Goal: Transaction & Acquisition: Download file/media

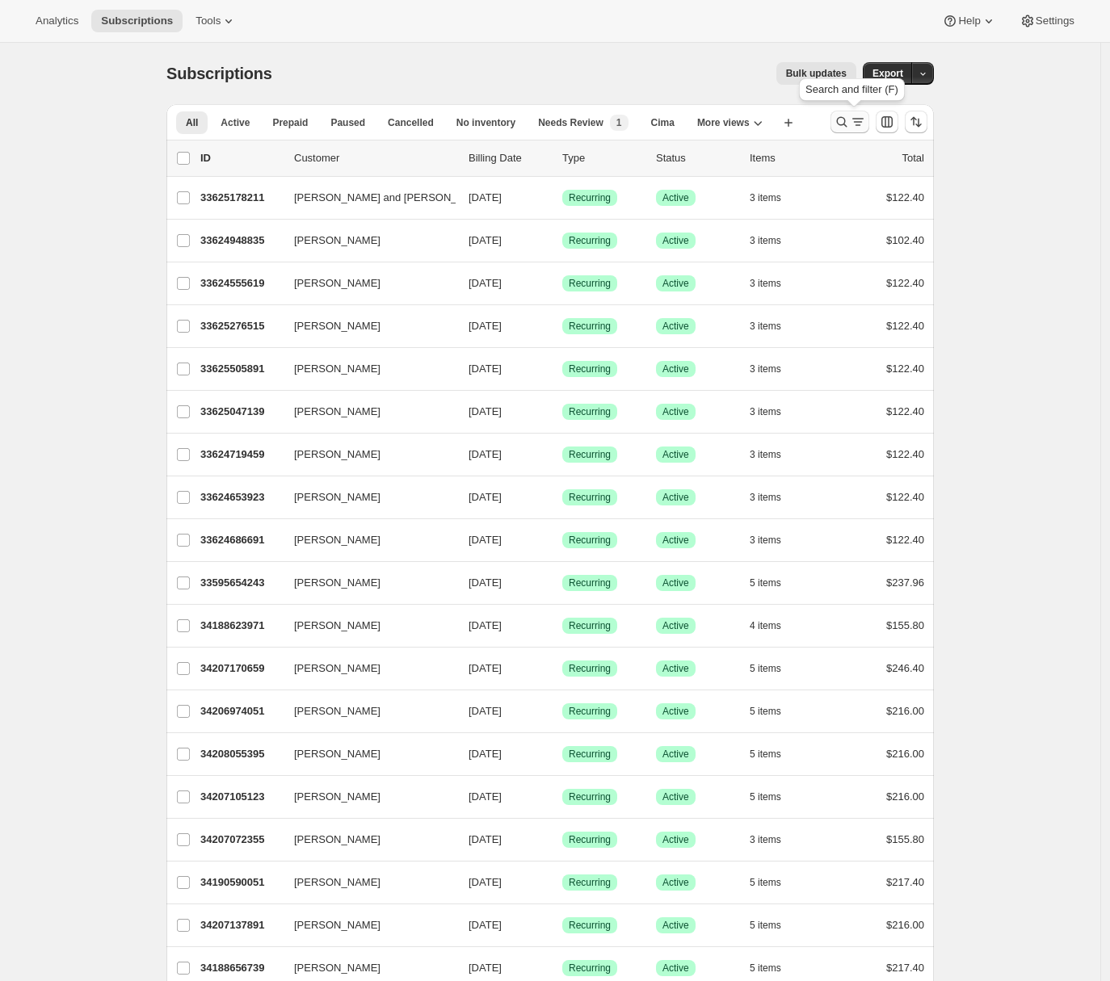
click at [851, 131] on button "Search and filter results" at bounding box center [849, 122] width 39 height 23
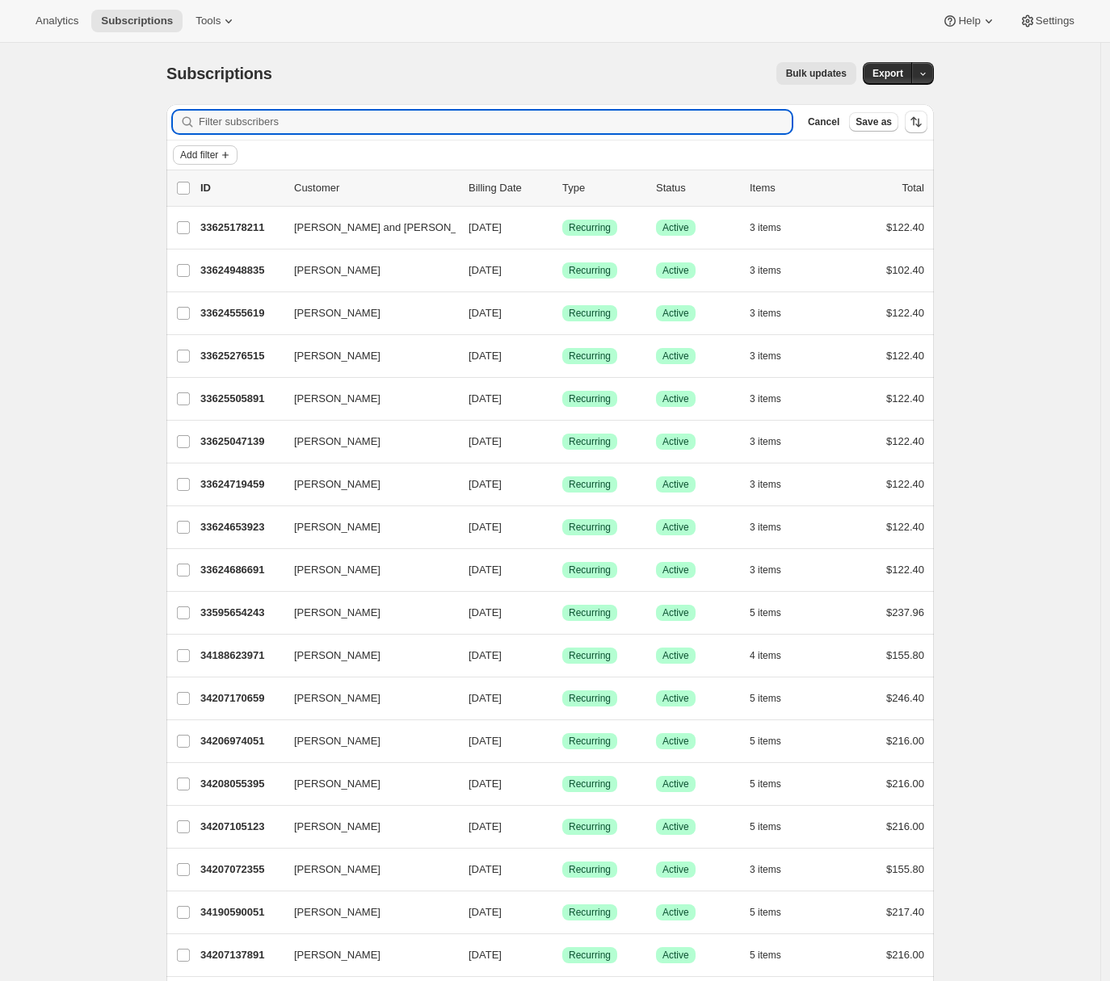
click at [218, 158] on span "Add filter" at bounding box center [199, 155] width 38 height 13
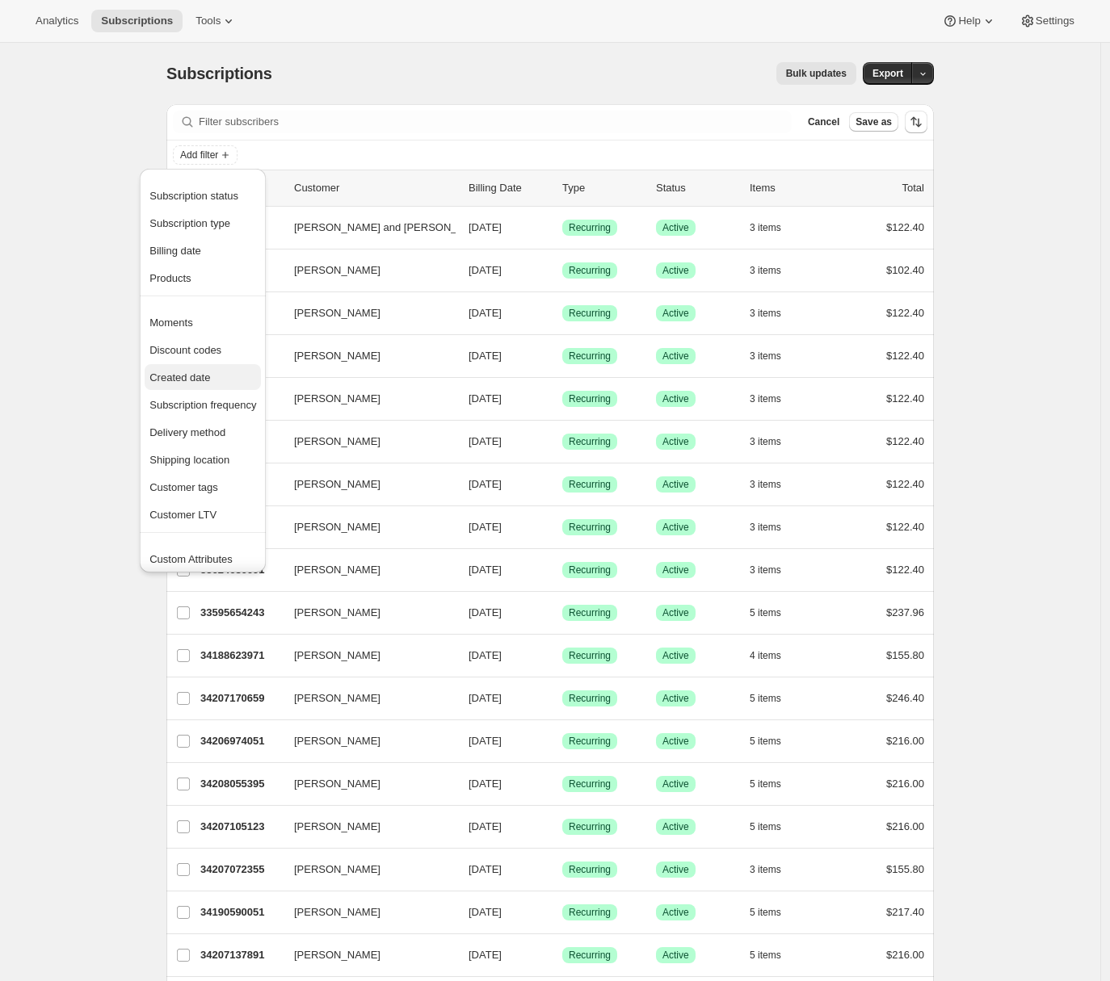
click at [210, 380] on span "Created date" at bounding box center [179, 377] width 61 height 12
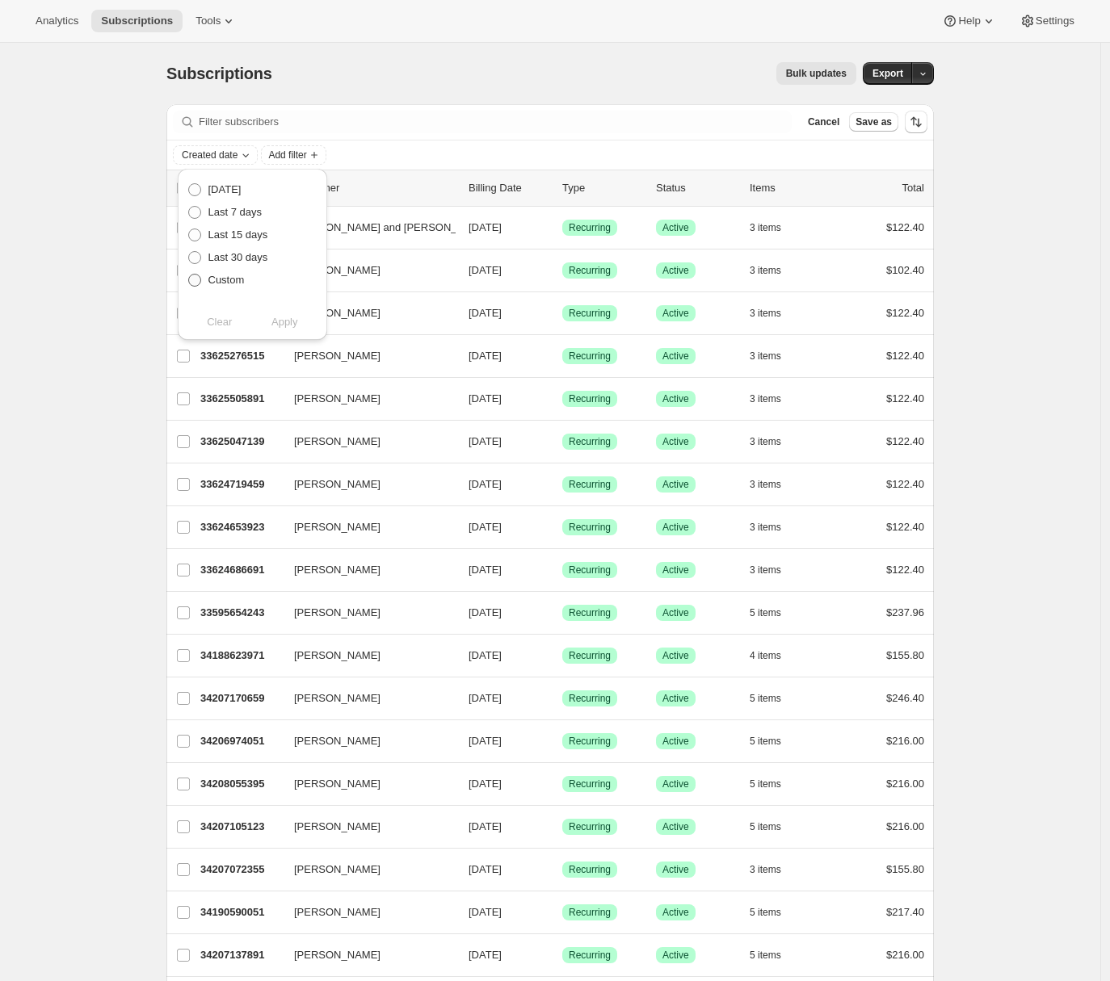
click at [208, 281] on span "Custom" at bounding box center [226, 280] width 36 height 12
click at [189, 275] on input "Custom" at bounding box center [188, 274] width 1 height 1
radio input "true"
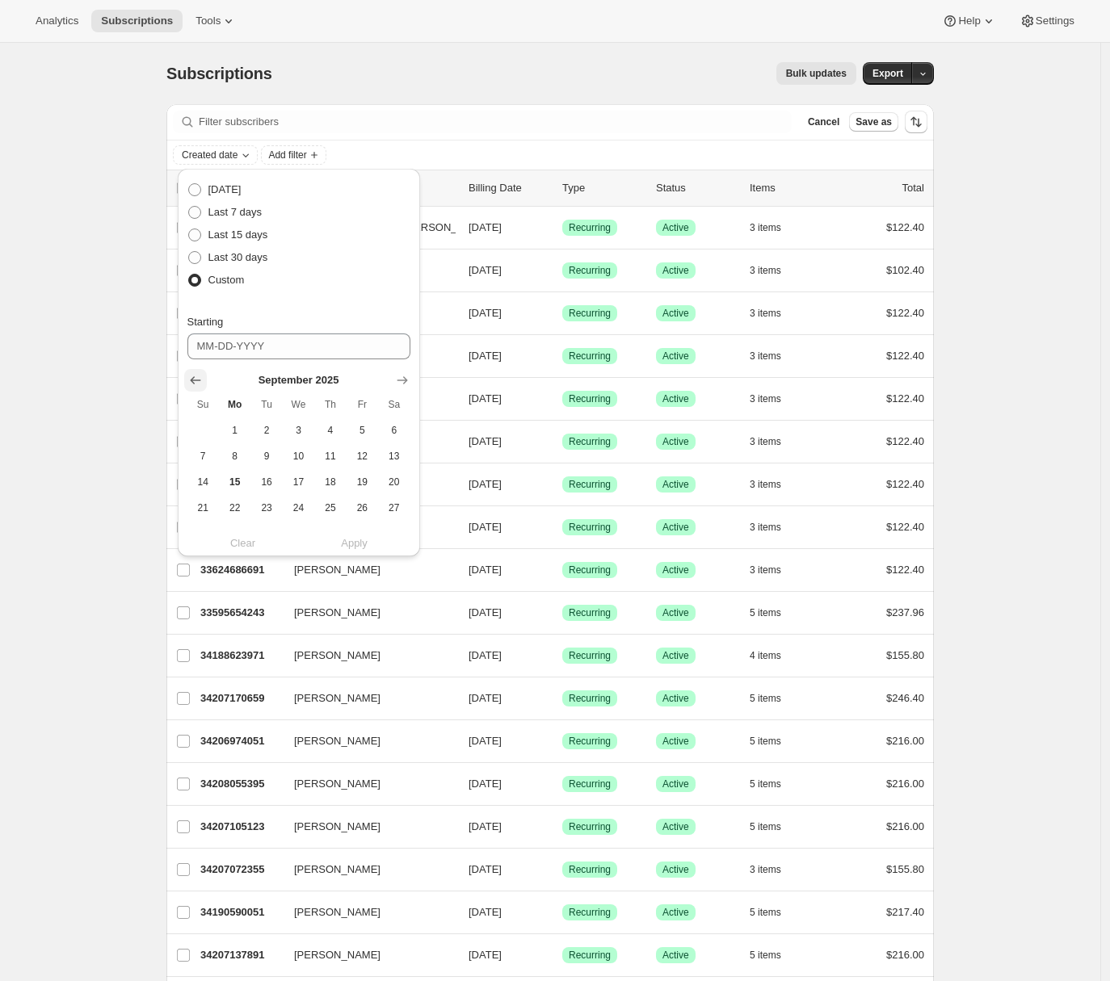
click at [199, 381] on icon "Show previous month, August 2025" at bounding box center [195, 380] width 16 height 16
click at [295, 483] on span "13" at bounding box center [298, 482] width 19 height 13
type input "08-13-2025"
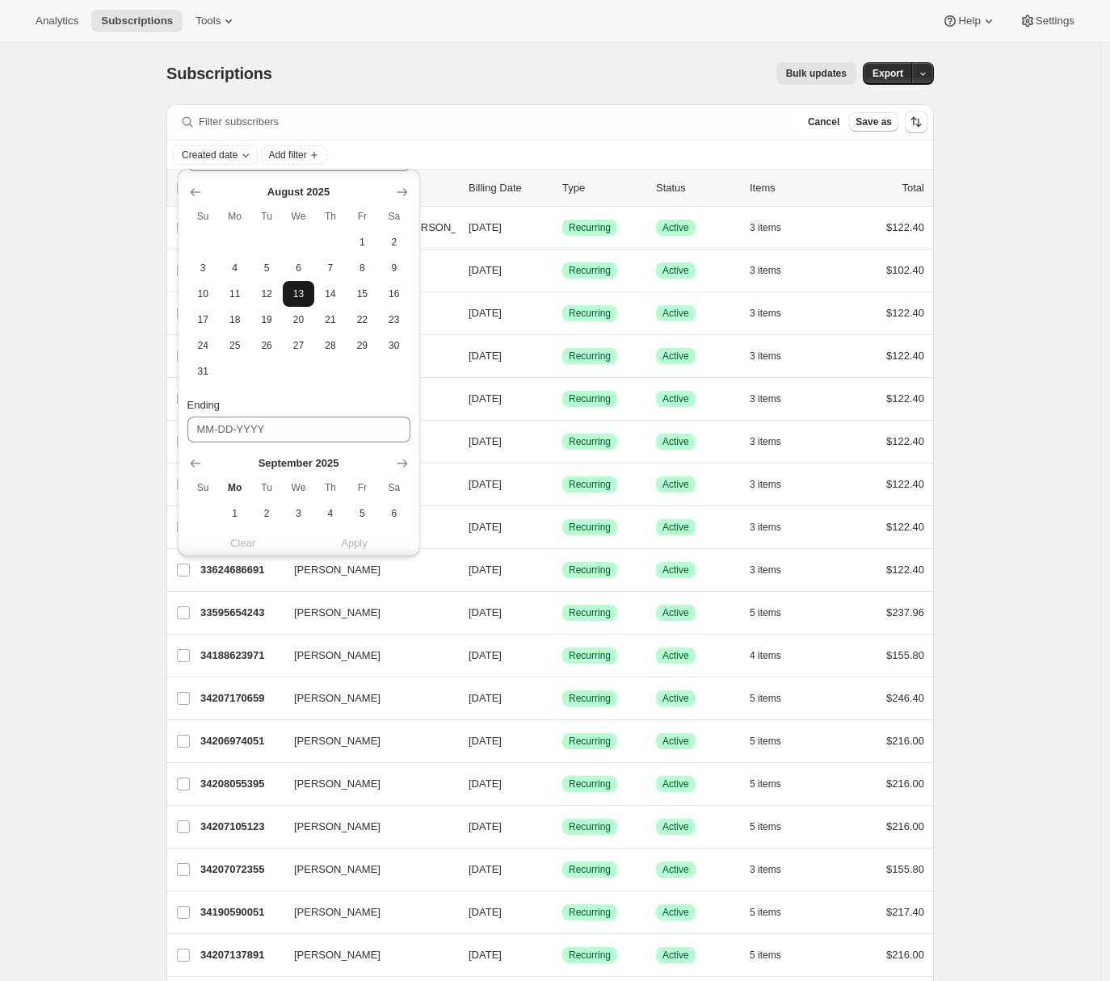
scroll to position [271, 0]
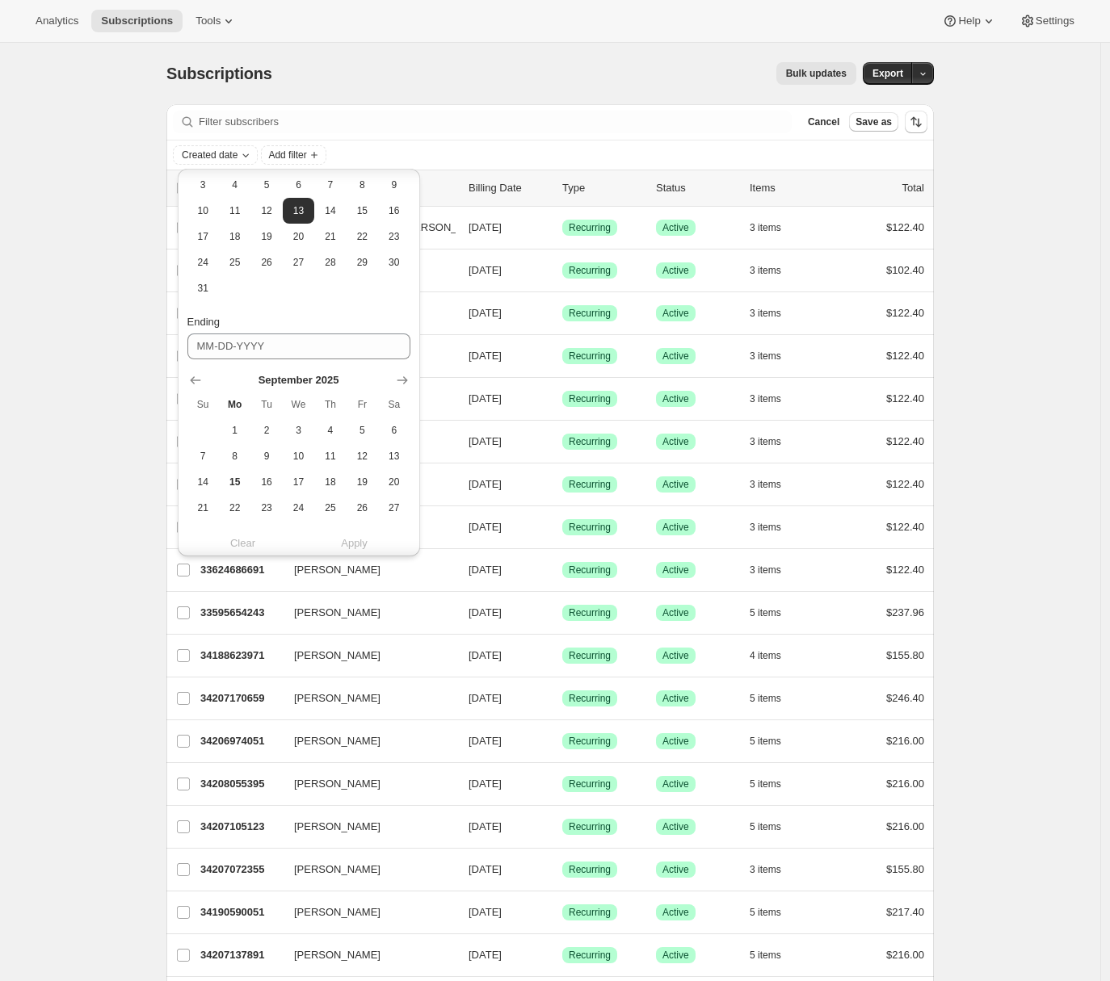
drag, startPoint x: 199, startPoint y: 376, endPoint x: 226, endPoint y: 391, distance: 30.4
click at [199, 376] on icon "Show previous month, August 2025" at bounding box center [195, 380] width 16 height 16
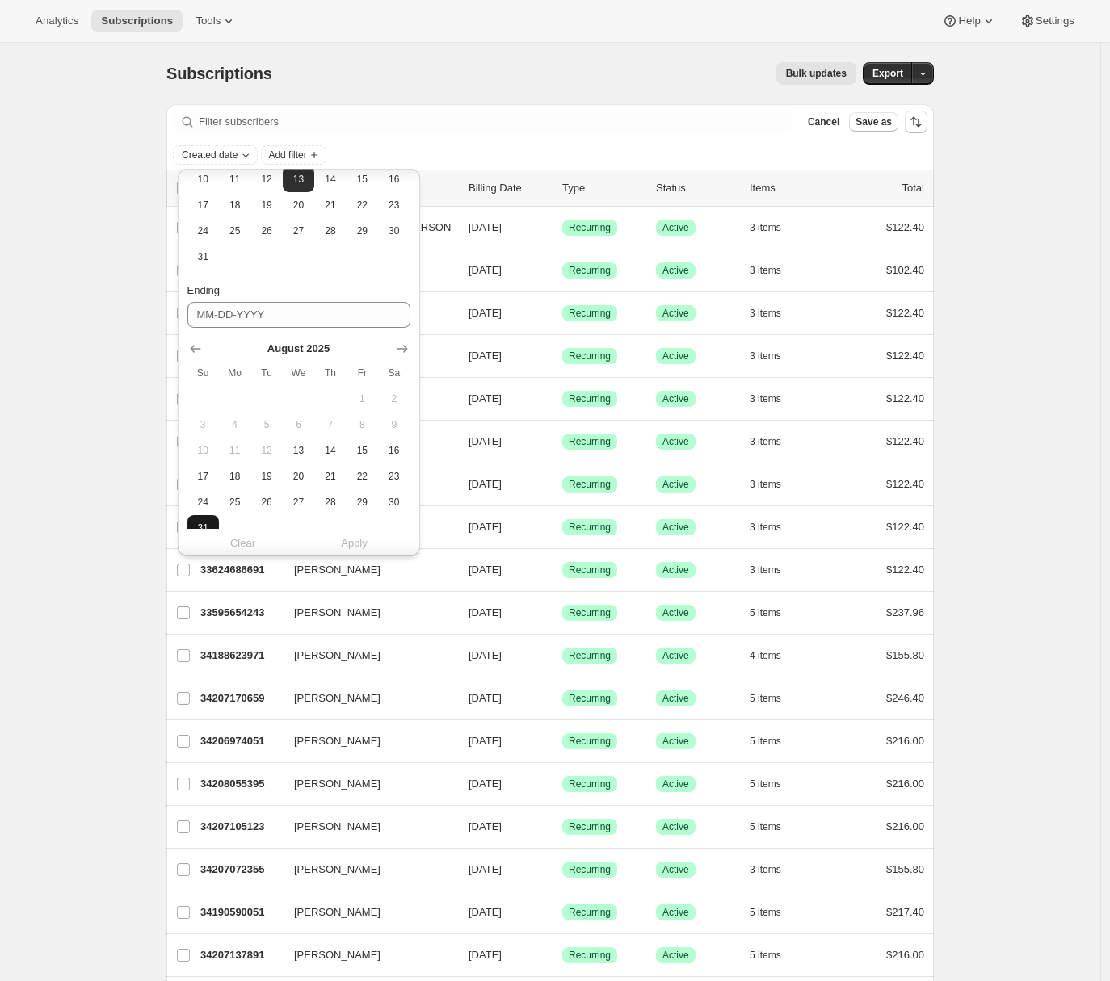
click at [214, 518] on button "31" at bounding box center [202, 528] width 31 height 26
type input "08-31-2025"
click at [353, 541] on span "Apply" at bounding box center [354, 543] width 27 height 16
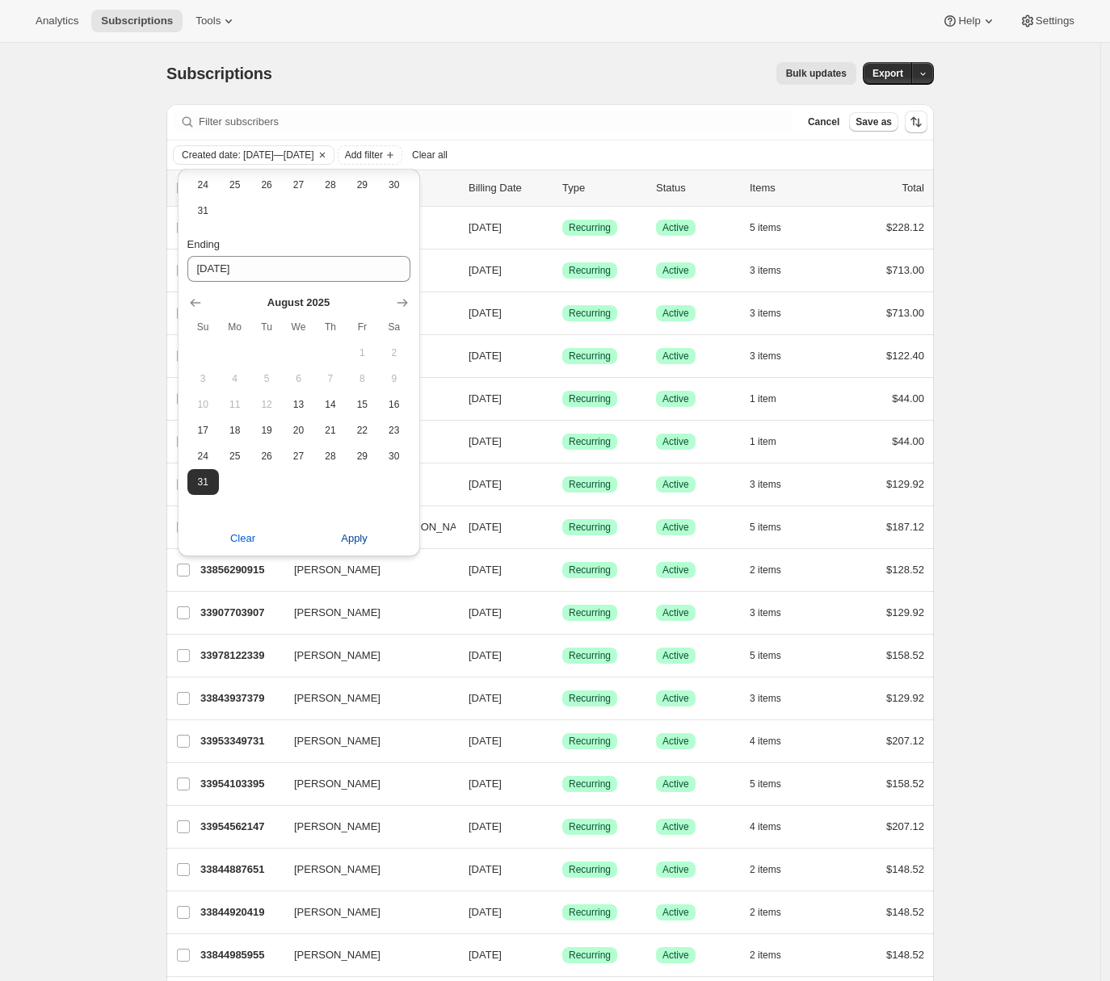
click at [356, 539] on span "Apply" at bounding box center [354, 539] width 27 height 16
drag, startPoint x: 367, startPoint y: 539, endPoint x: 341, endPoint y: 540, distance: 26.7
click at [367, 540] on span "Apply" at bounding box center [354, 539] width 27 height 16
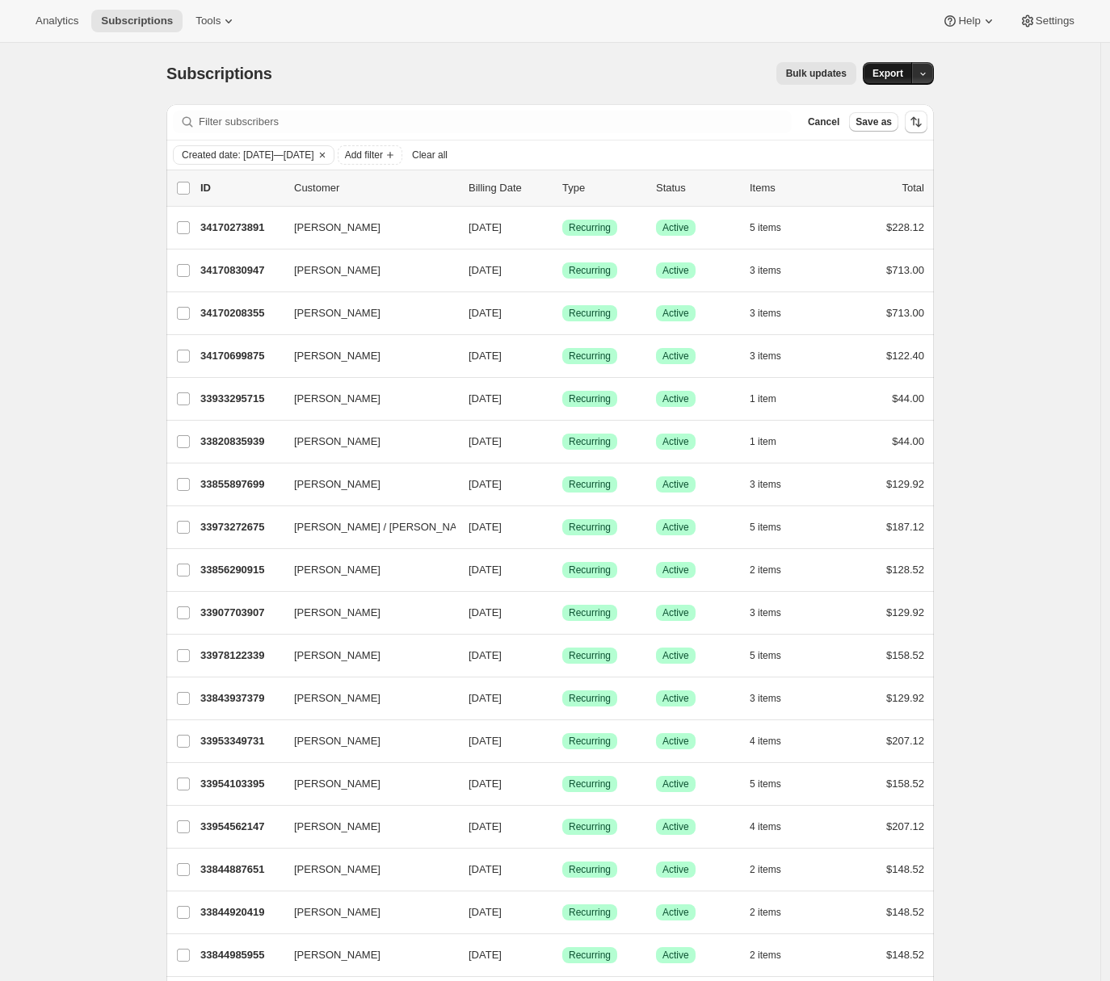
click at [879, 69] on span "Export" at bounding box center [887, 73] width 31 height 13
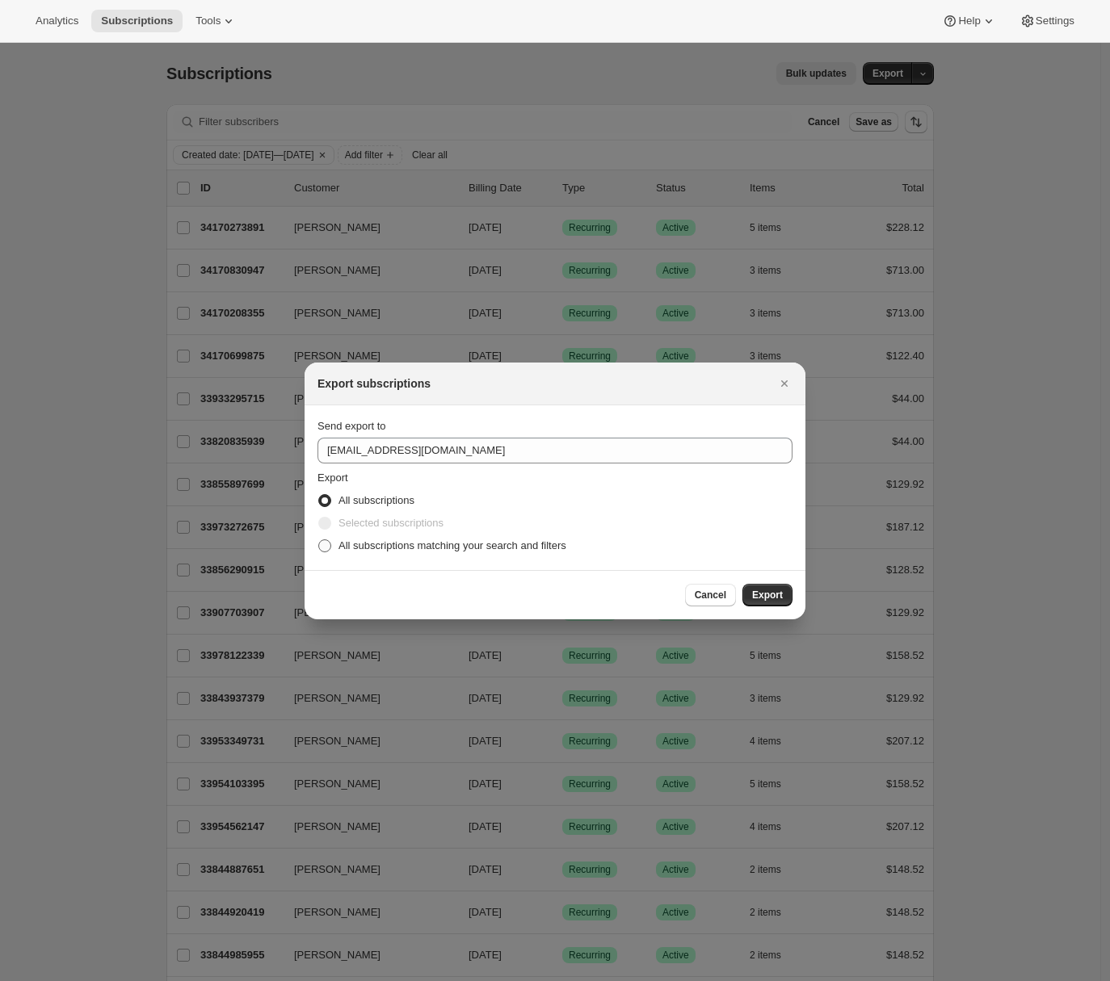
click at [380, 544] on span "All subscriptions matching your search and filters" at bounding box center [452, 545] width 228 height 12
click at [319, 540] on input "All subscriptions matching your search and filters" at bounding box center [318, 539] width 1 height 1
radio input "true"
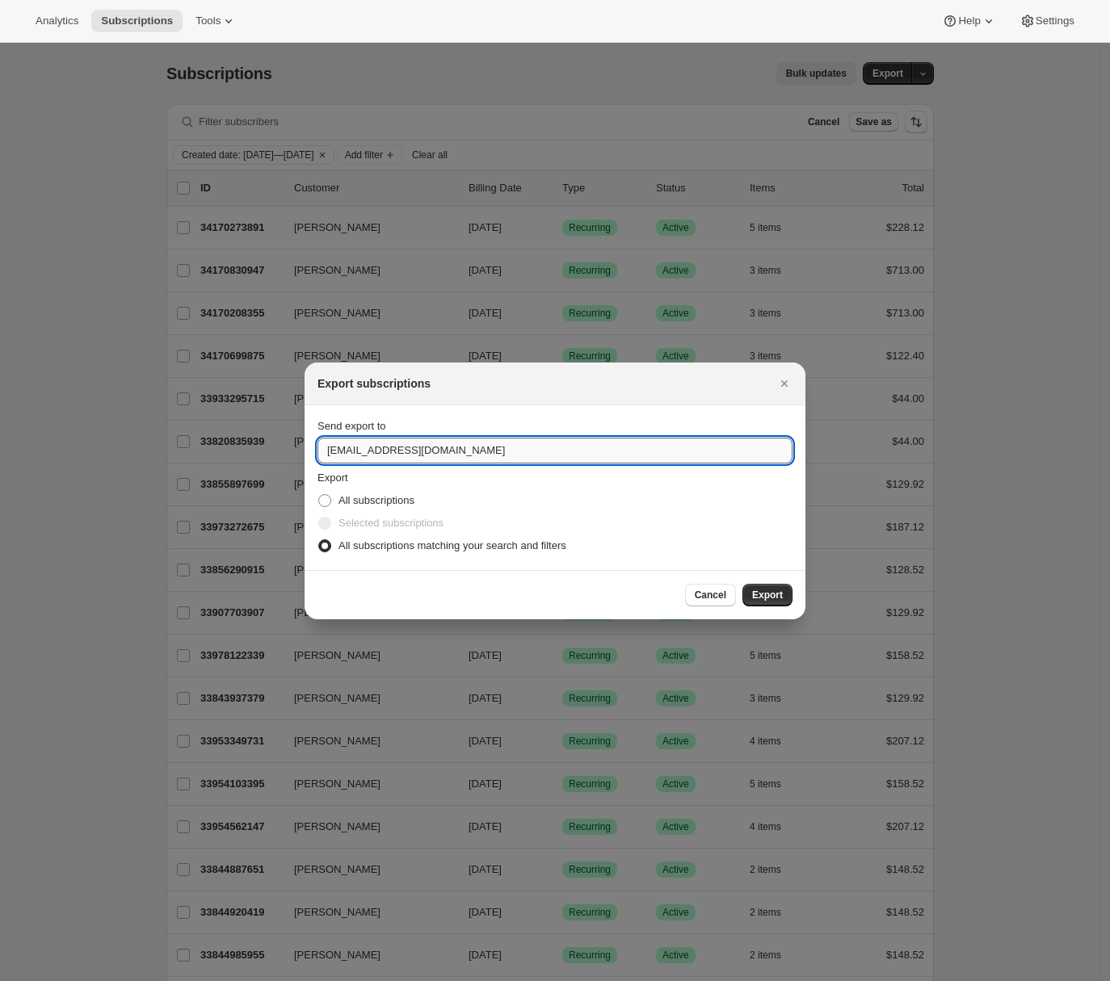
click at [413, 448] on input "winery@cliffamily.com" at bounding box center [554, 451] width 475 height 26
type input "adrian@awtomic.com"
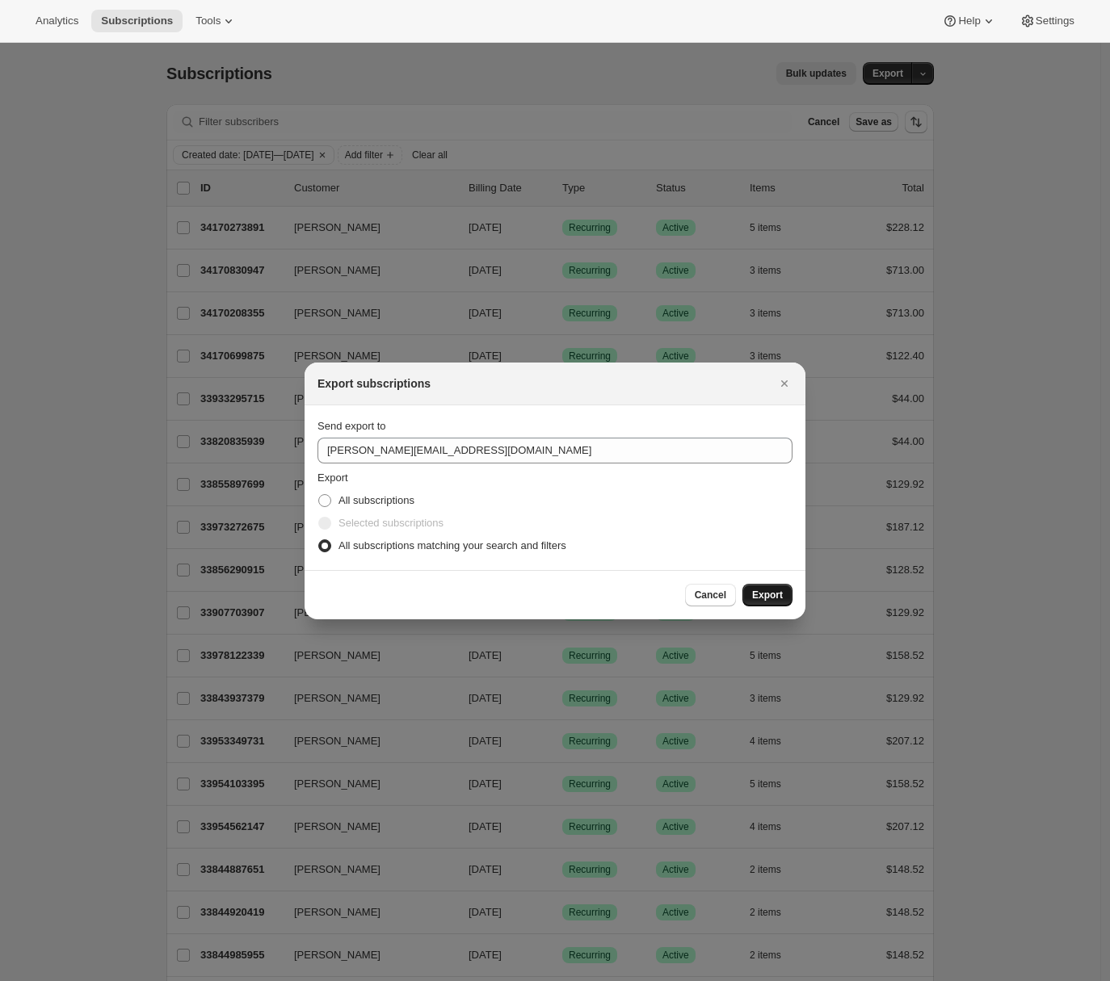
click at [777, 585] on button "Export" at bounding box center [767, 595] width 50 height 23
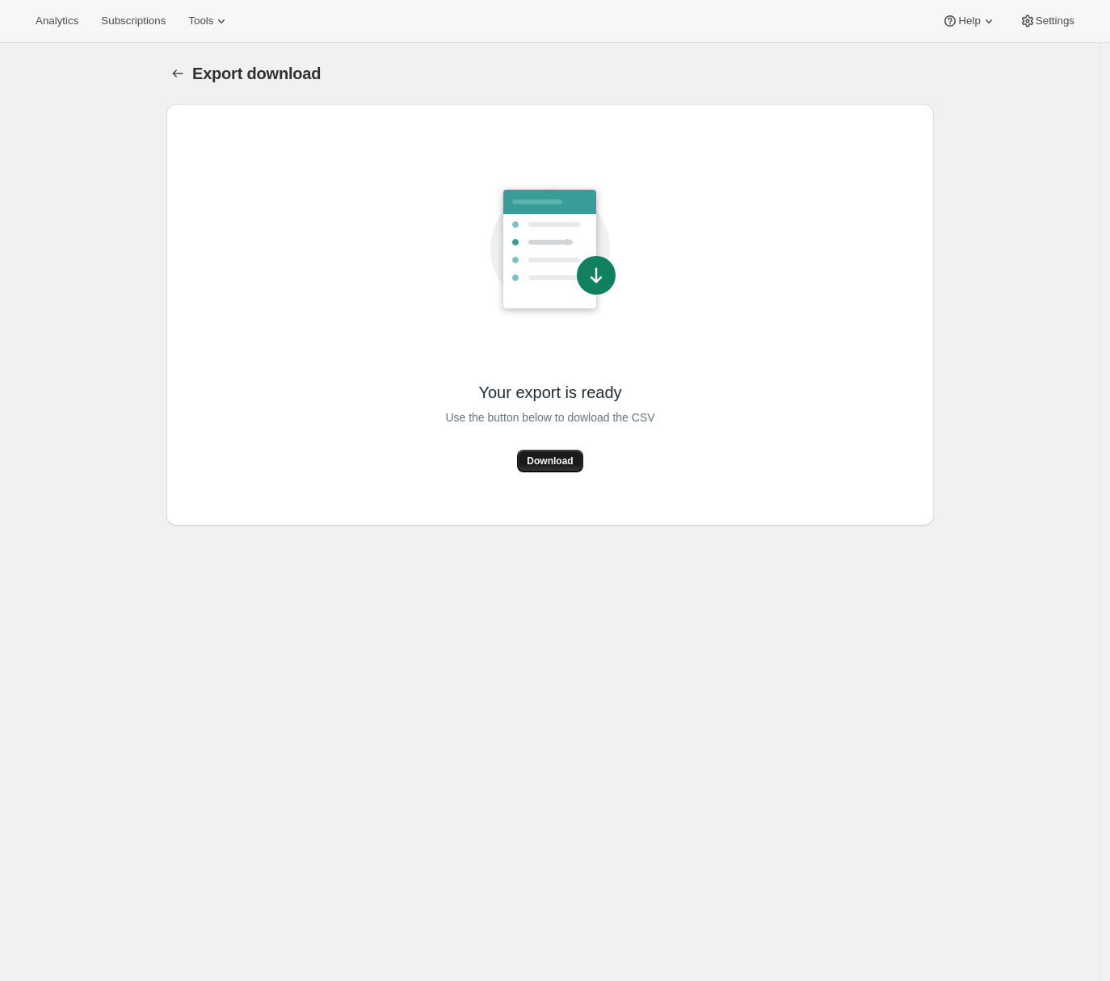
click at [549, 459] on span "Download" at bounding box center [549, 461] width 46 height 13
